Goal: Check status: Check status

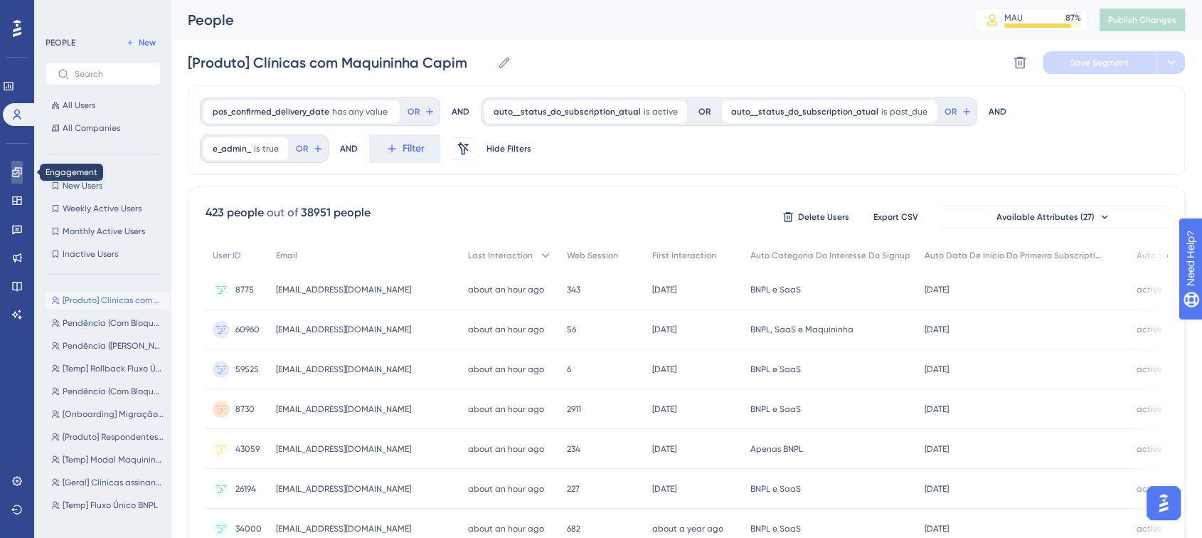
click at [12, 169] on icon at bounding box center [16, 171] width 9 height 9
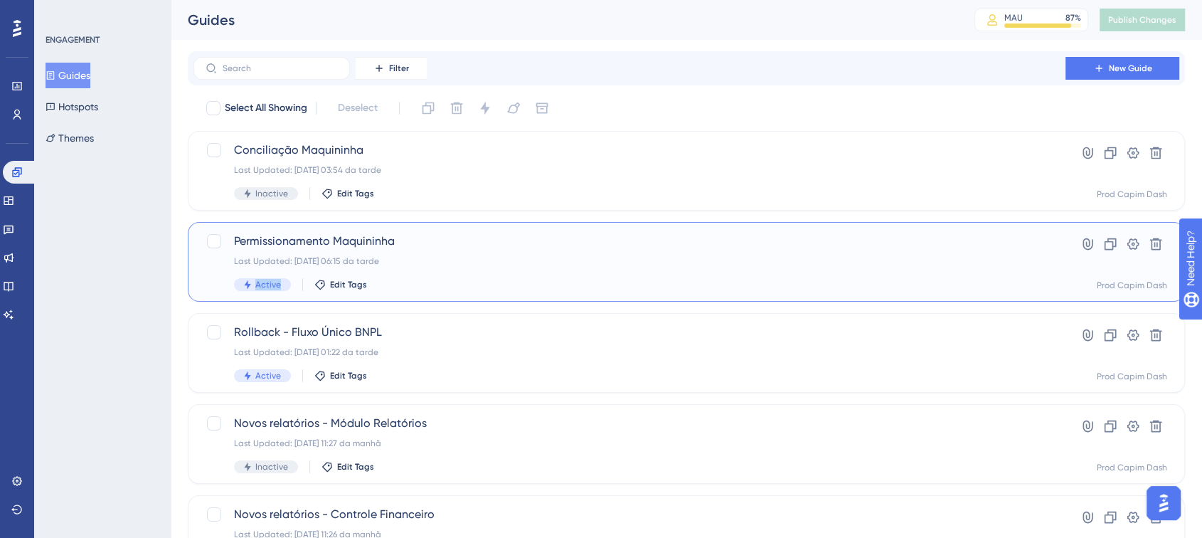
click at [416, 282] on div "Permissionamento [PERSON_NAME] Last Updated: [DATE] 06:15 da tarde Active Edit …" at bounding box center [629, 262] width 791 height 58
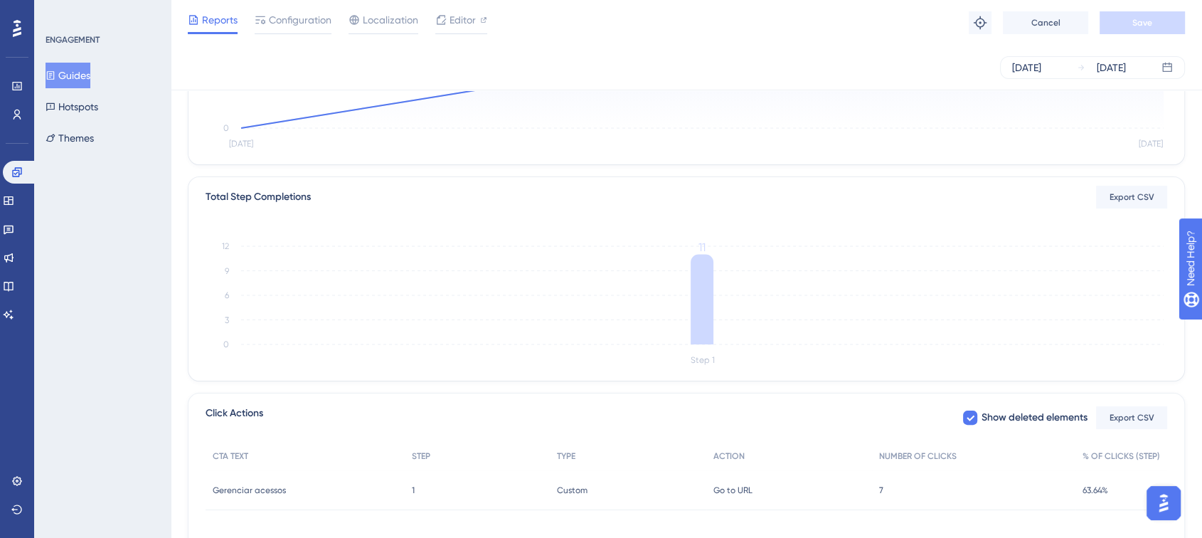
scroll to position [316, 0]
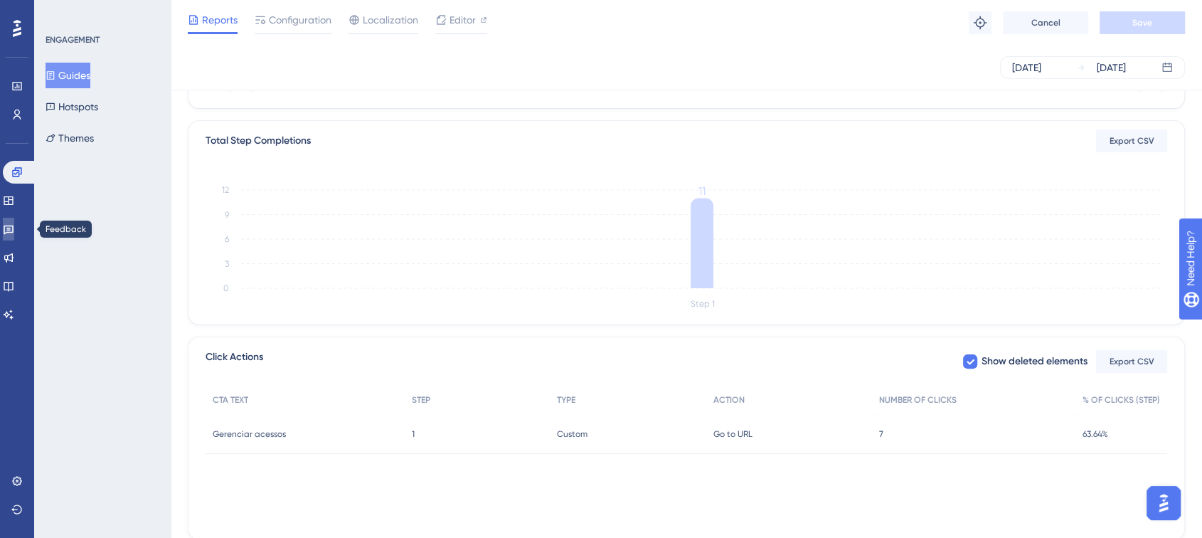
click at [14, 228] on icon at bounding box center [9, 229] width 10 height 9
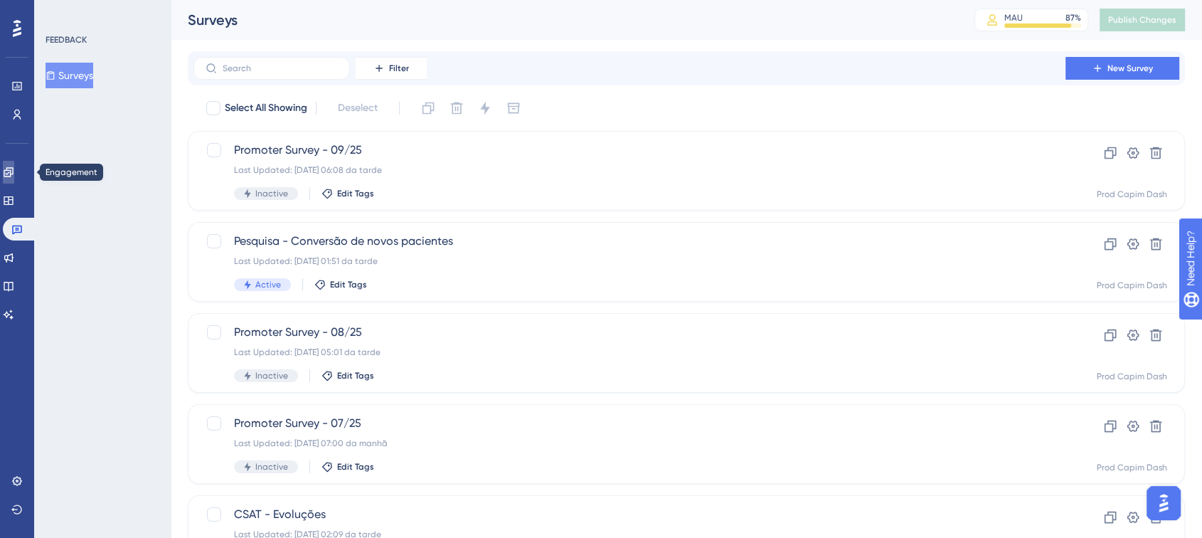
click at [14, 176] on icon at bounding box center [8, 171] width 11 height 11
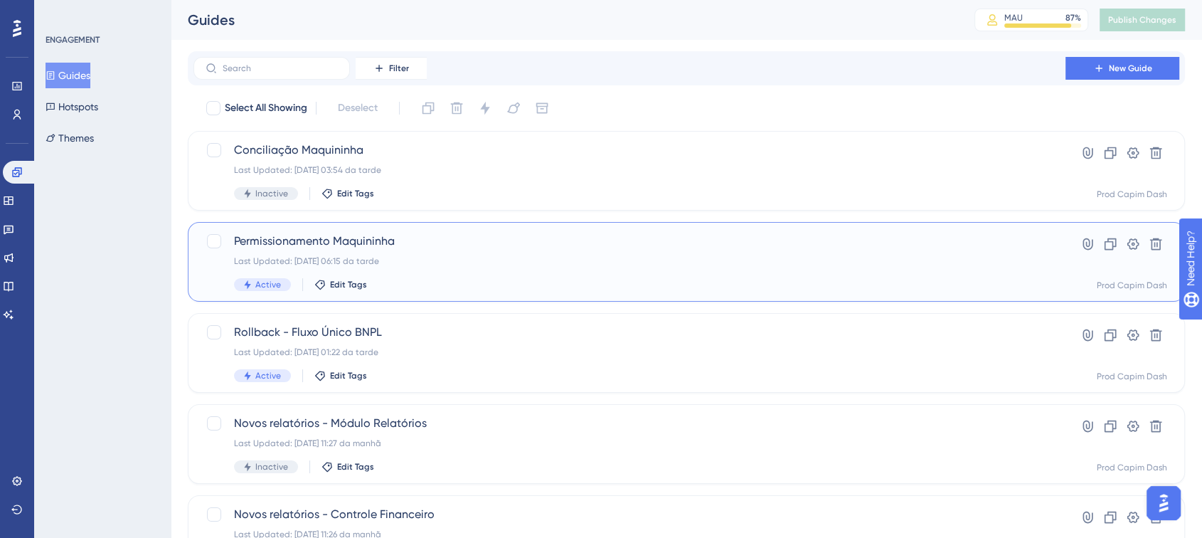
click at [427, 267] on div "Permissionamento [PERSON_NAME] Last Updated: [DATE] 06:15 da tarde Active Edit …" at bounding box center [629, 262] width 791 height 58
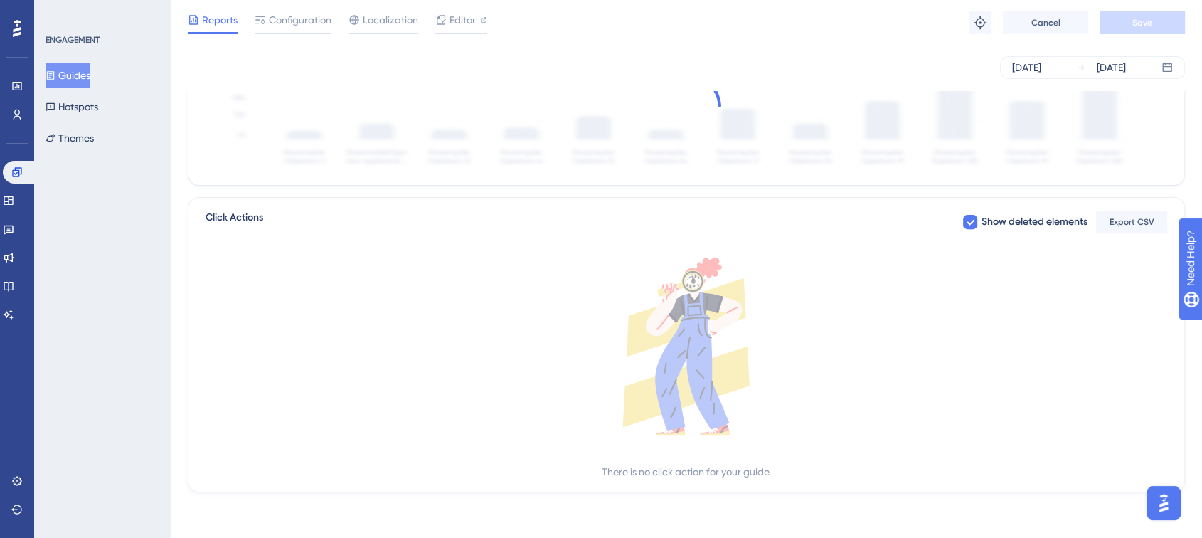
scroll to position [363, 0]
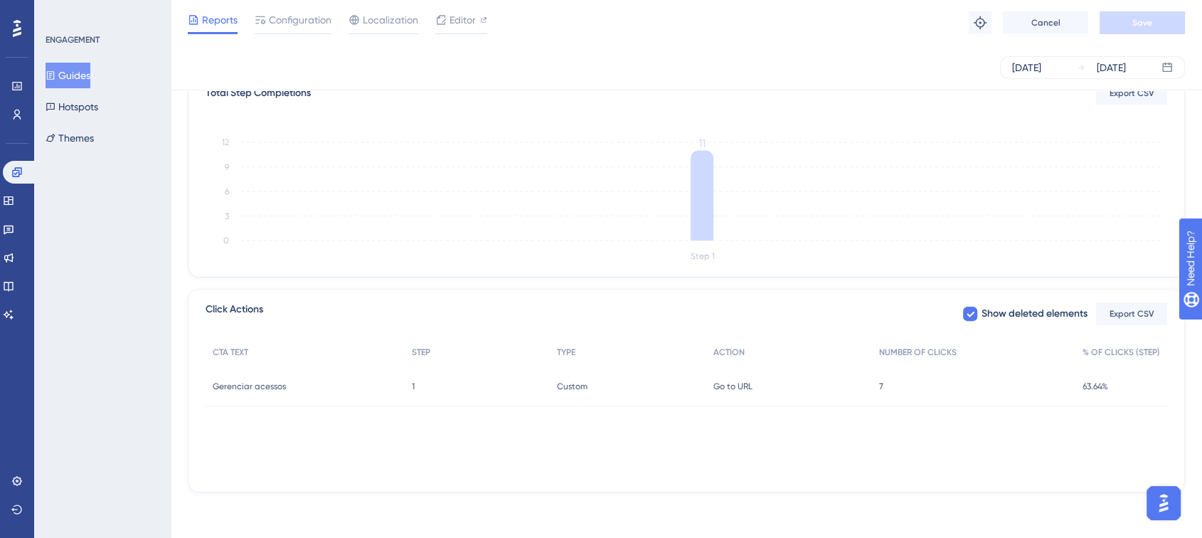
click at [267, 383] on span "Gerenciar acessos" at bounding box center [249, 386] width 73 height 11
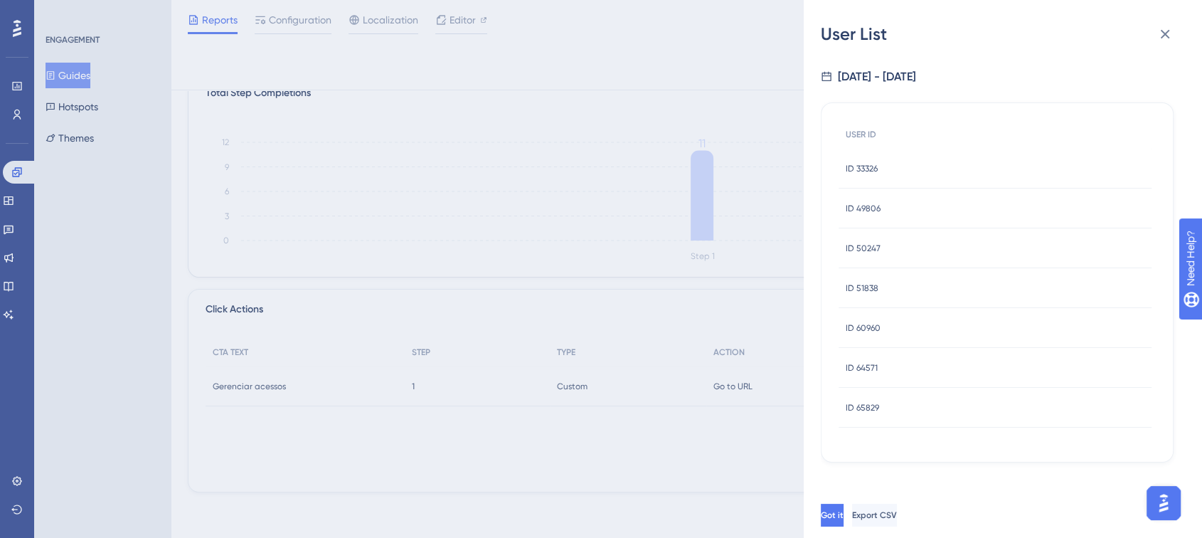
click at [861, 284] on span "ID 51838" at bounding box center [862, 287] width 33 height 11
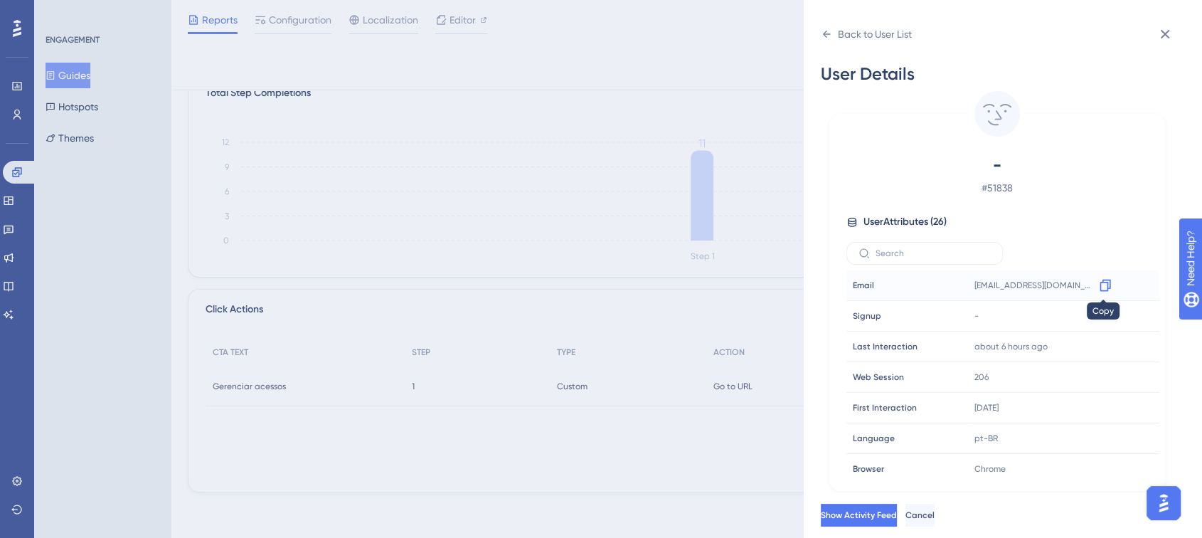
click at [1102, 282] on icon at bounding box center [1105, 286] width 11 height 12
click at [1176, 33] on button at bounding box center [1165, 34] width 28 height 28
